Goal: Transaction & Acquisition: Purchase product/service

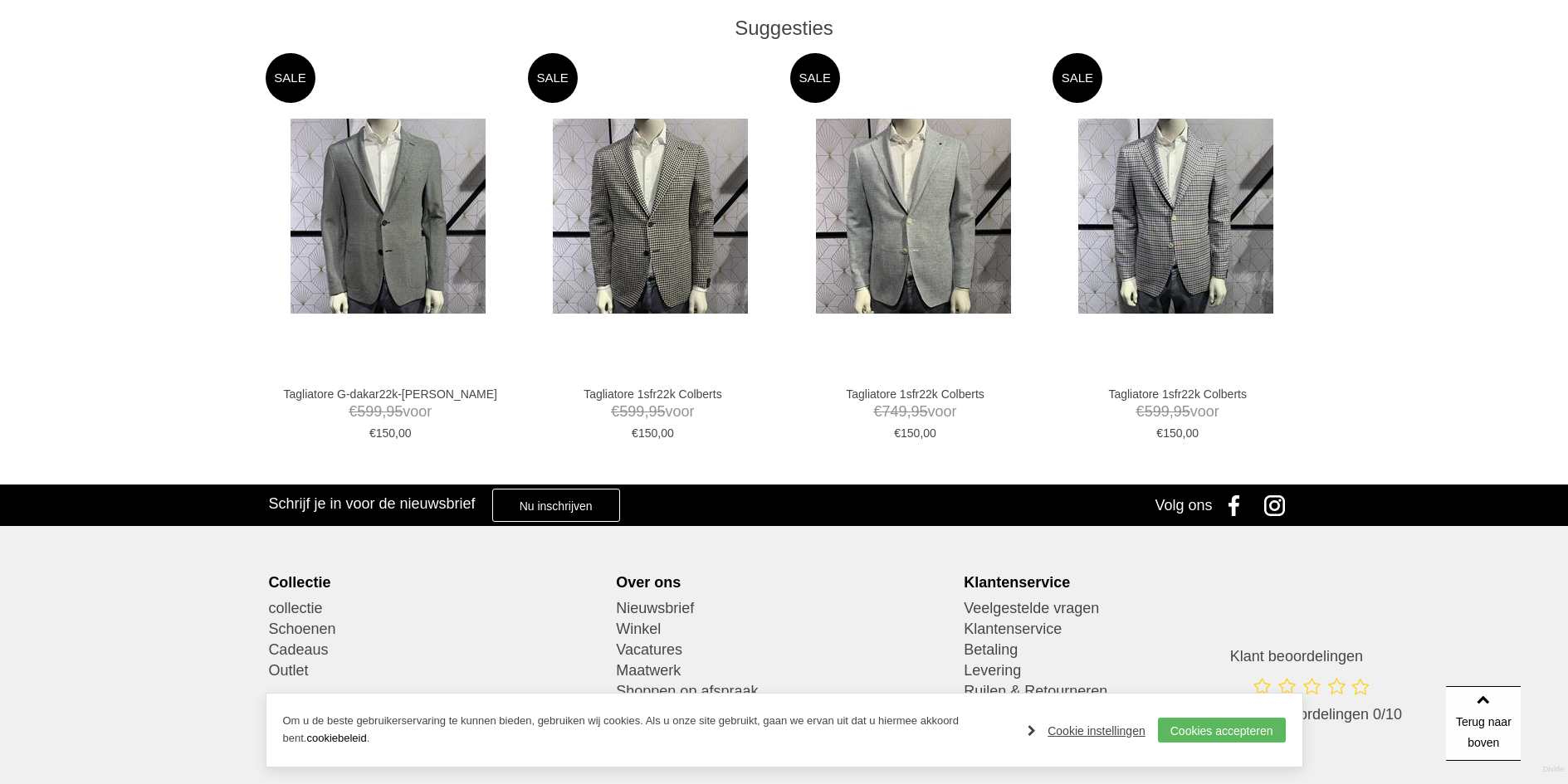
scroll to position [913, 0]
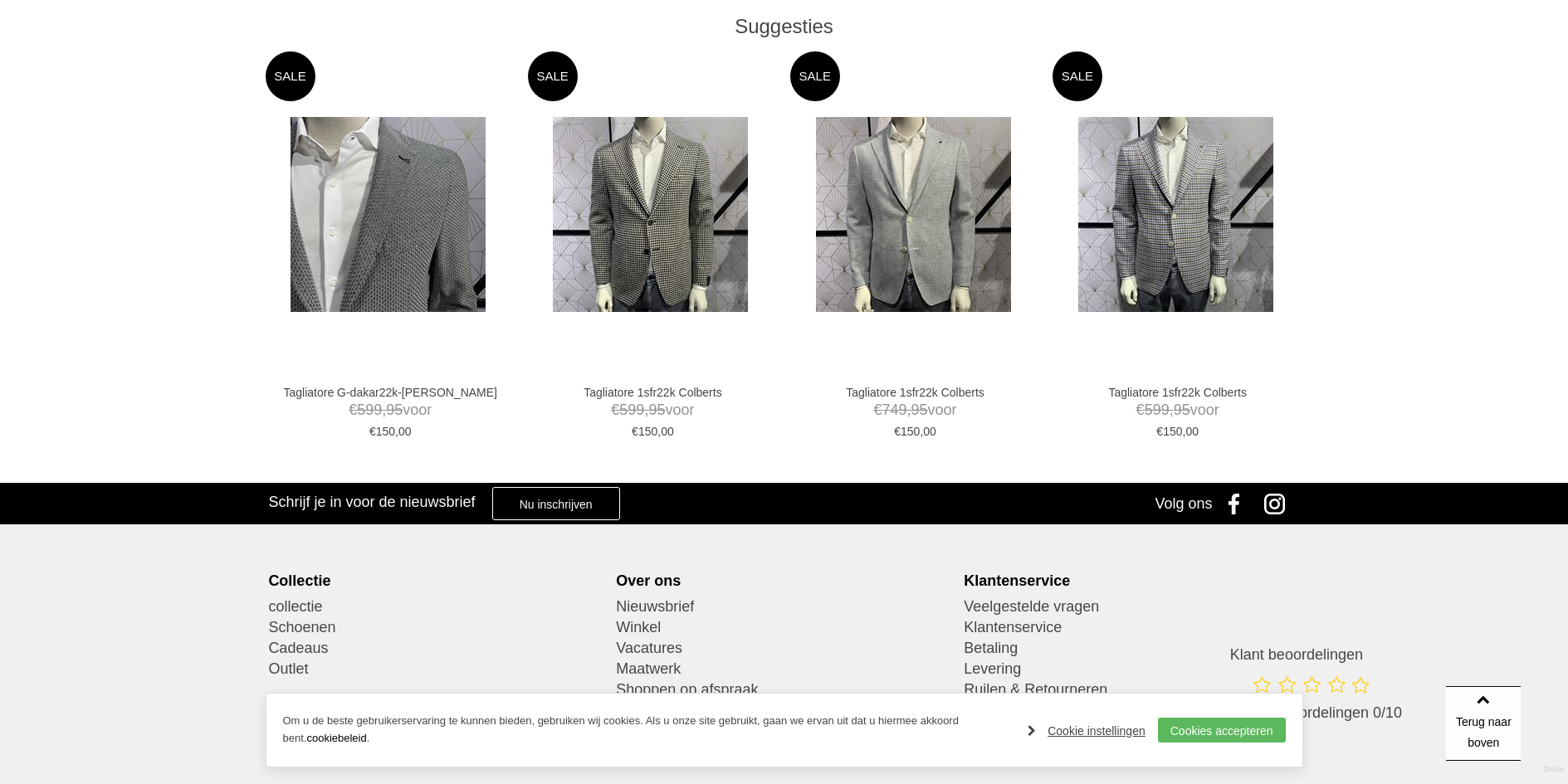
click at [424, 252] on img at bounding box center [388, 215] width 195 height 195
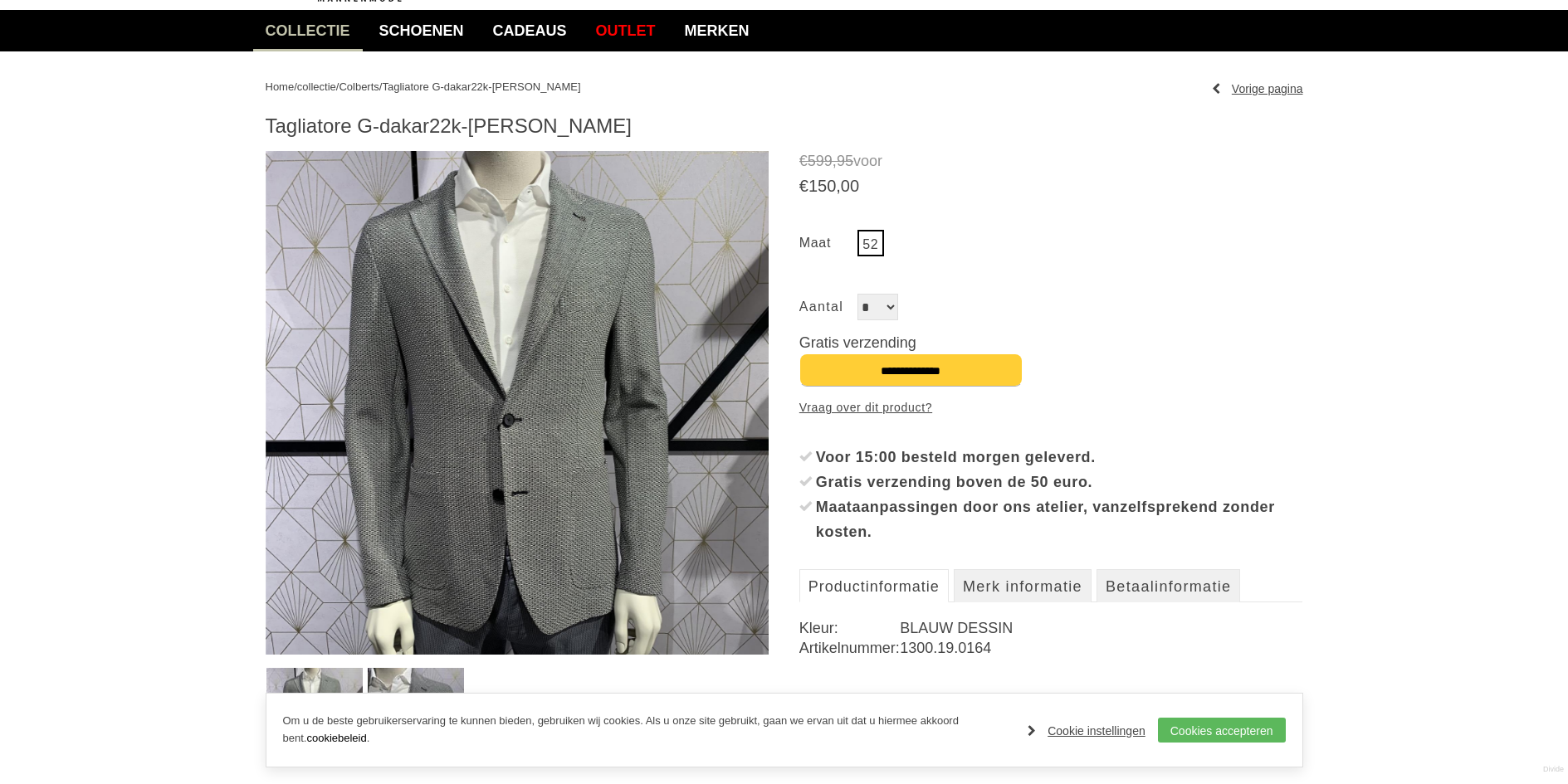
scroll to position [332, 0]
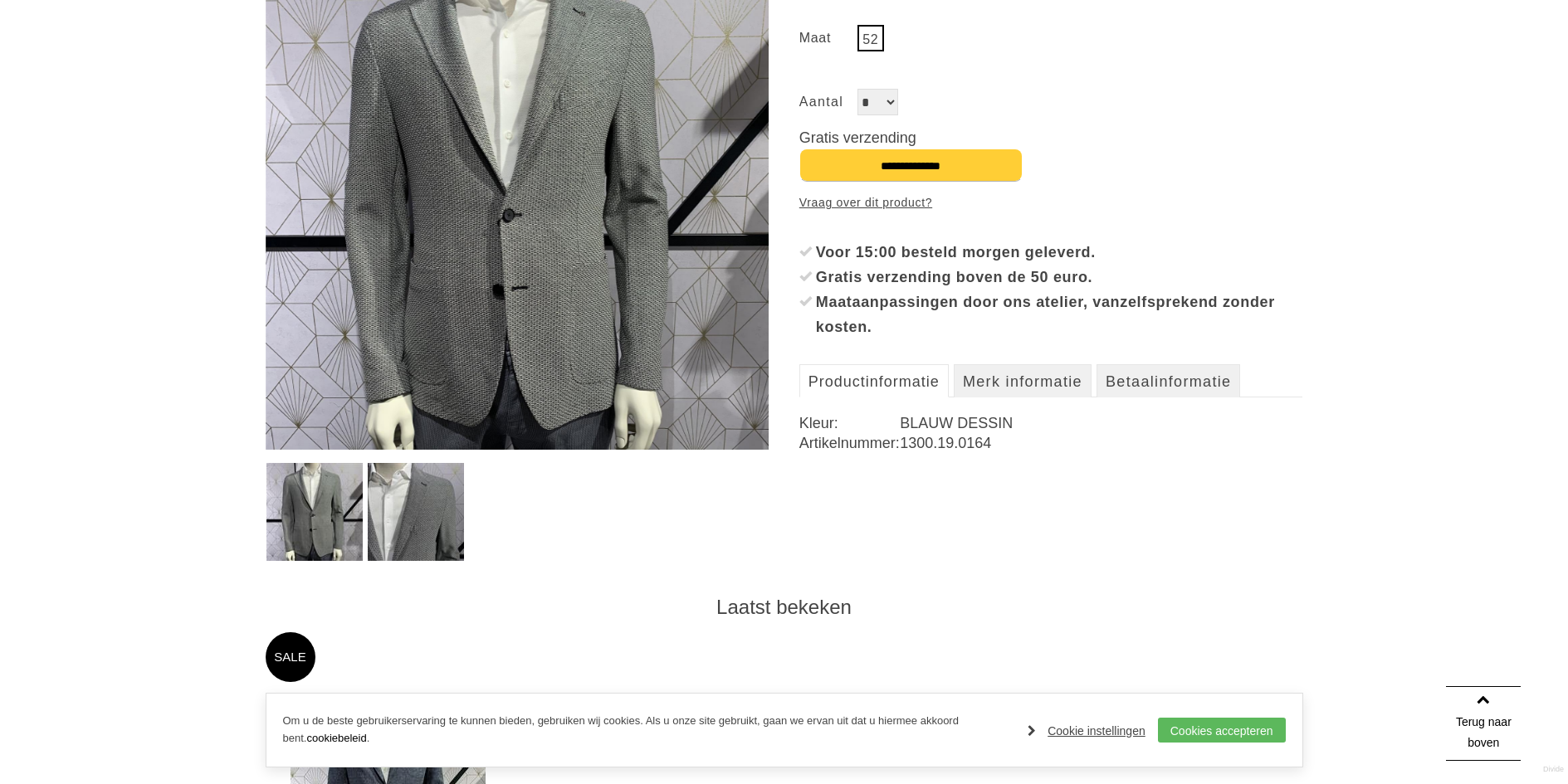
click at [428, 498] on img at bounding box center [415, 512] width 97 height 98
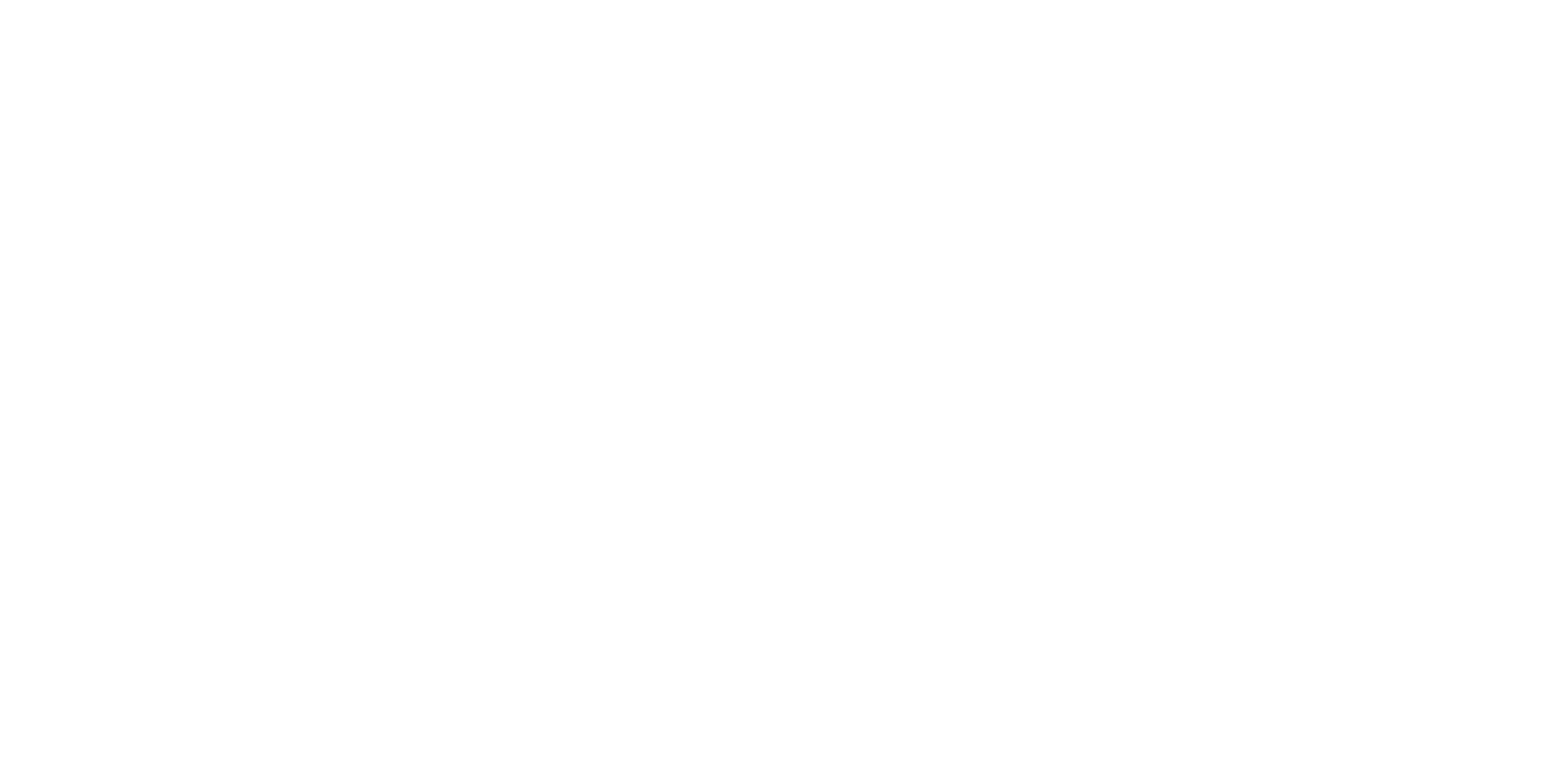
scroll to position [913, 0]
